Goal: Transaction & Acquisition: Purchase product/service

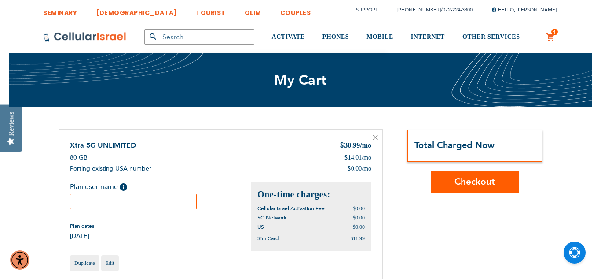
click at [165, 204] on input "text" at bounding box center [133, 201] width 127 height 15
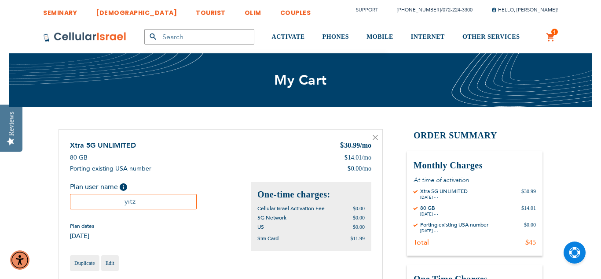
type input "yitzi"
type input "[PERSON_NAME]"
click at [171, 219] on div "Plan user name Help Please fill in the students name. If plan user is not a stu…" at bounding box center [160, 211] width 181 height 58
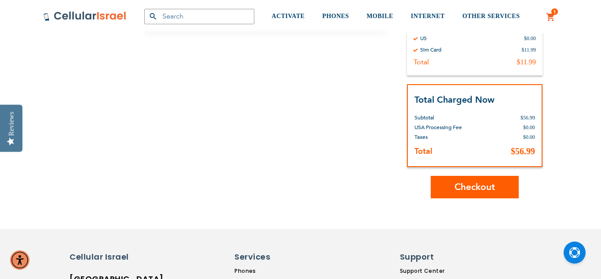
scroll to position [282, 0]
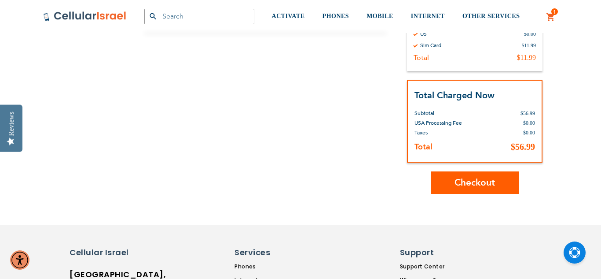
click at [448, 190] on button "Checkout" at bounding box center [475, 182] width 88 height 22
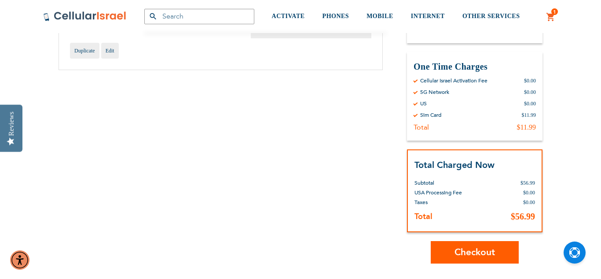
scroll to position [211, 0]
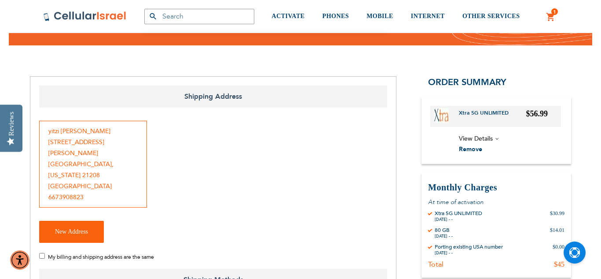
scroll to position [70, 0]
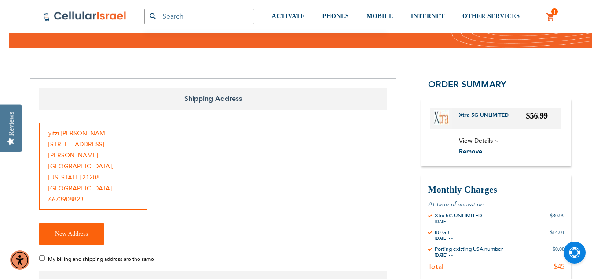
click at [44, 255] on input "My billing and shipping address are the same" at bounding box center [42, 258] width 6 height 6
checkbox input "true"
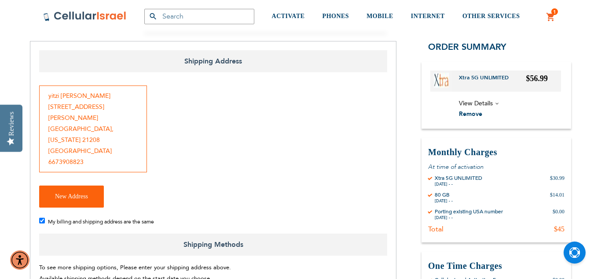
scroll to position [158, 0]
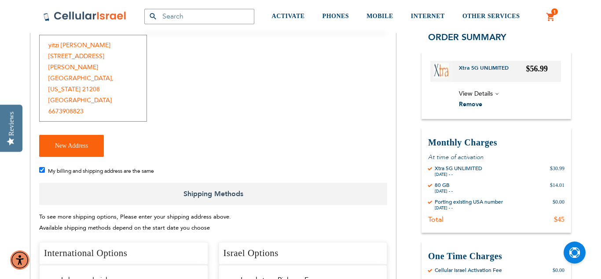
click at [460, 205] on div "[DATE] - -" at bounding box center [469, 207] width 68 height 5
click at [455, 207] on div "[DATE] - -" at bounding box center [469, 207] width 68 height 5
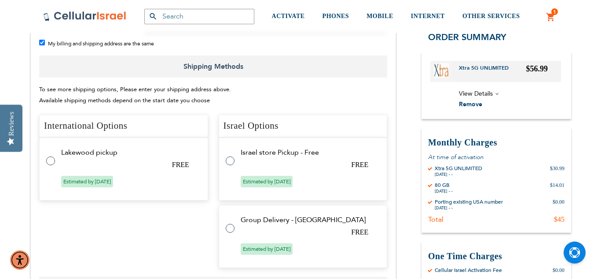
scroll to position [352, 0]
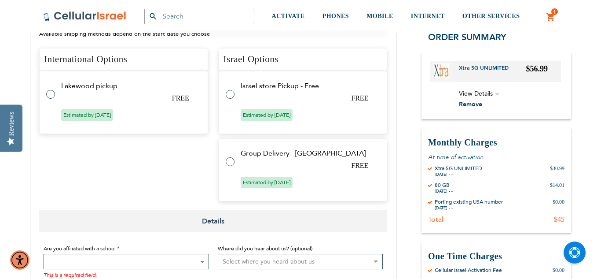
click at [245, 144] on tr "Group Delivery - [GEOGRAPHIC_DATA] FREE Estimated by [DATE]" at bounding box center [303, 169] width 169 height 63
radio input "true"
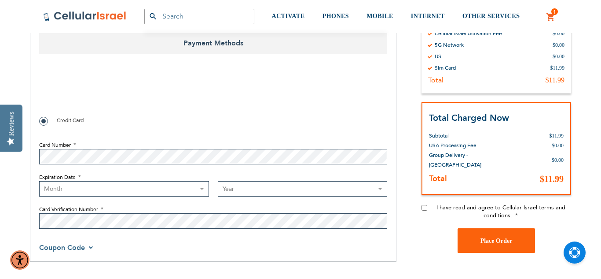
scroll to position [614, 0]
